Goal: Task Accomplishment & Management: Manage account settings

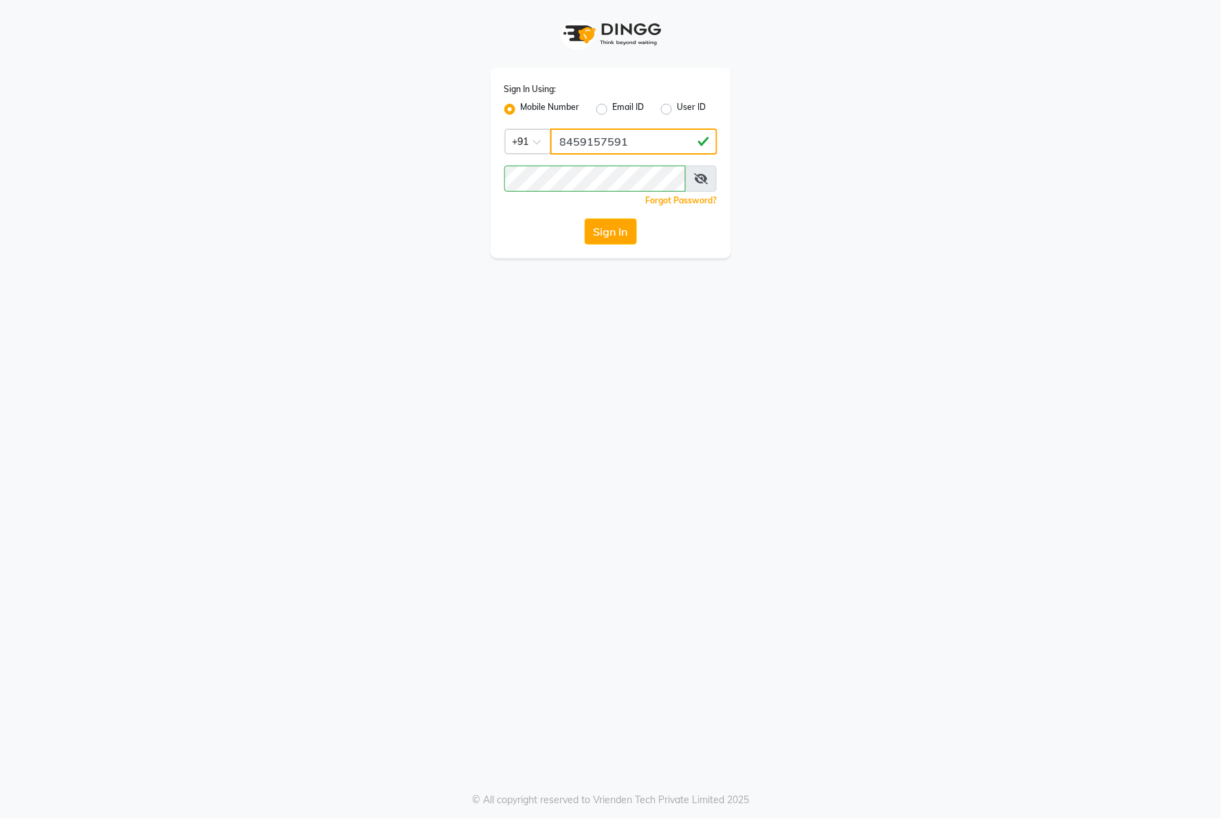
click at [656, 145] on input "8459157591" at bounding box center [634, 142] width 167 height 26
type input "7276129578"
click at [621, 223] on button "Sign In" at bounding box center [611, 232] width 52 height 26
